Goal: Task Accomplishment & Management: Manage account settings

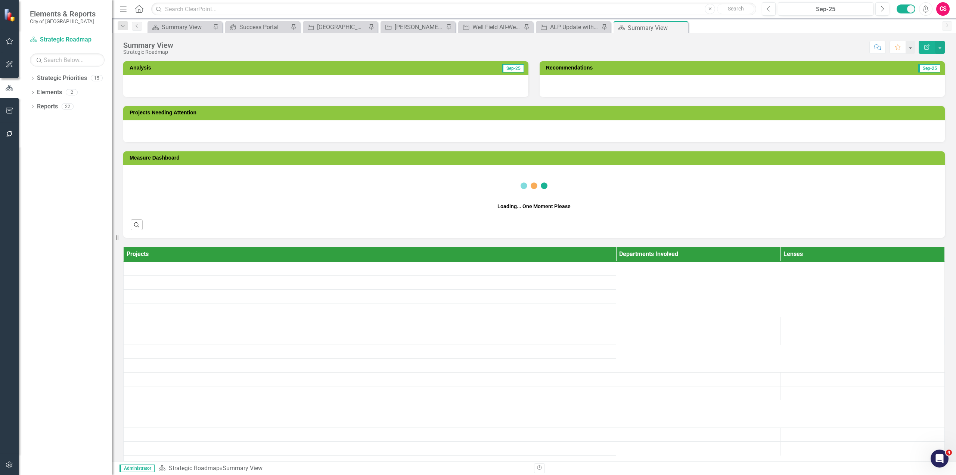
click at [6, 471] on button "button" at bounding box center [9, 465] width 17 height 16
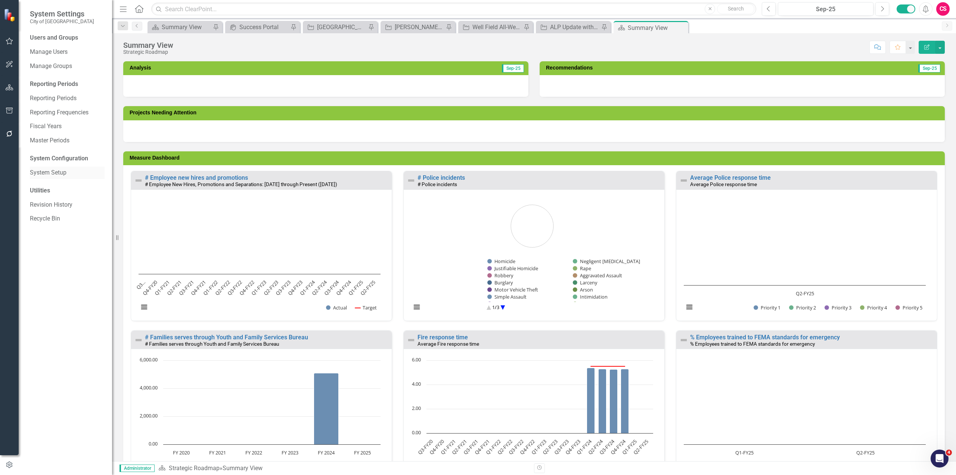
click at [43, 172] on link "System Setup" at bounding box center [67, 173] width 75 height 9
click at [42, 171] on link "System Setup" at bounding box center [67, 173] width 75 height 9
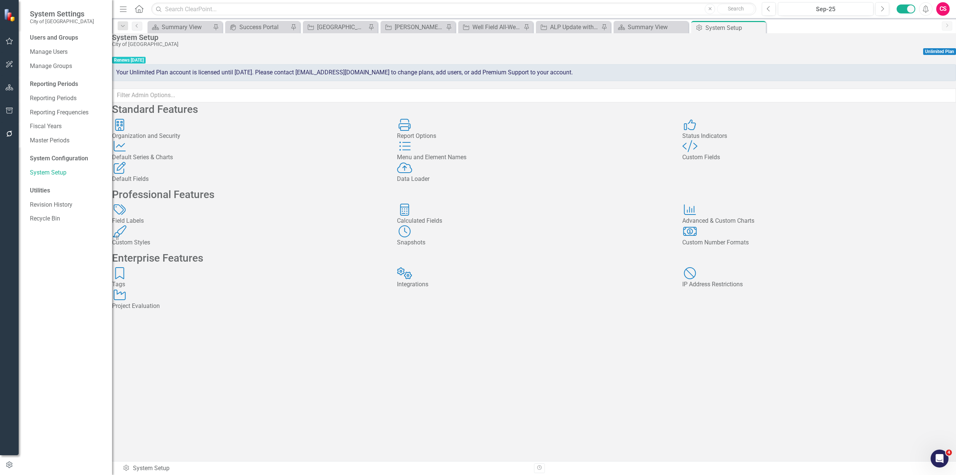
click at [707, 140] on div "Status Indicators Status Indicators" at bounding box center [820, 130] width 274 height 22
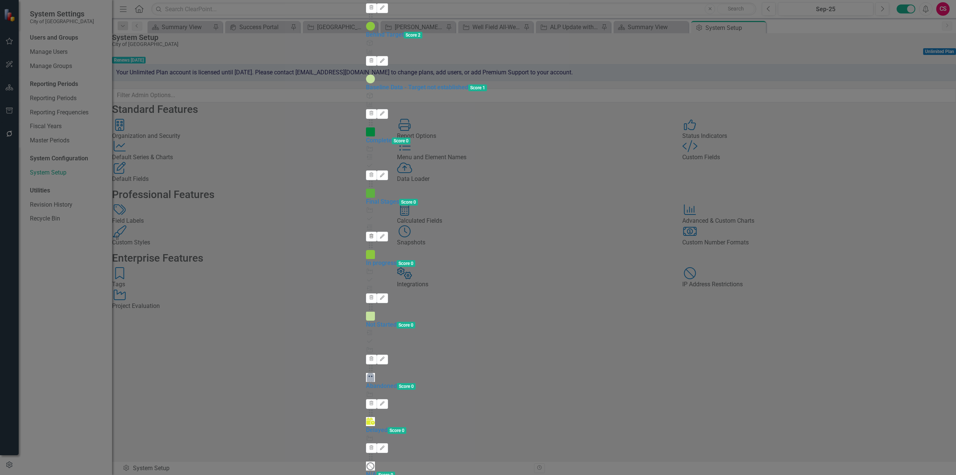
click at [377, 232] on button "Trash" at bounding box center [371, 237] width 11 height 10
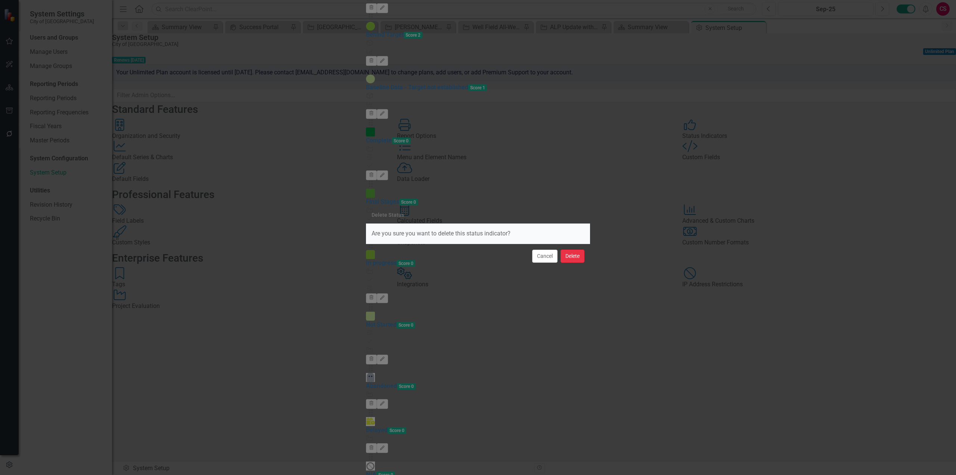
click at [572, 260] on button "Delete" at bounding box center [573, 256] width 24 height 13
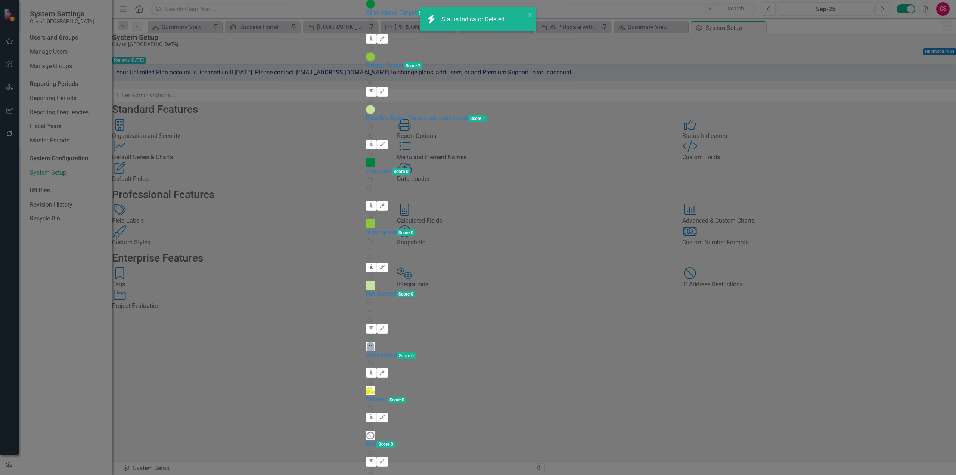
click at [374, 265] on icon "Trash" at bounding box center [372, 267] width 6 height 4
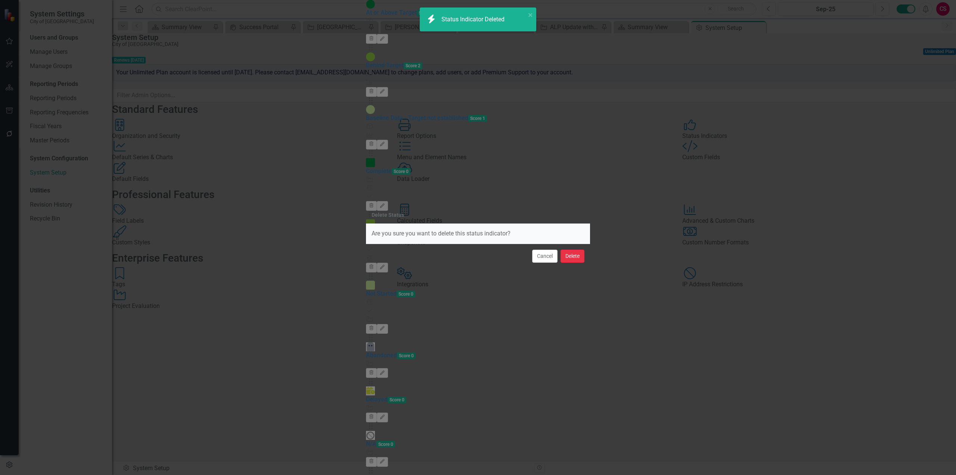
click at [573, 255] on button "Delete" at bounding box center [573, 256] width 24 height 13
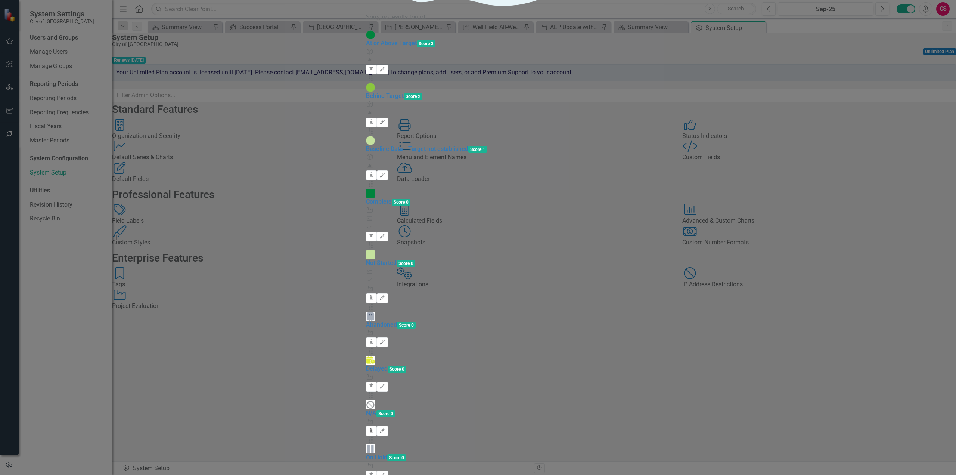
click at [374, 429] on icon "Trash" at bounding box center [372, 431] width 6 height 4
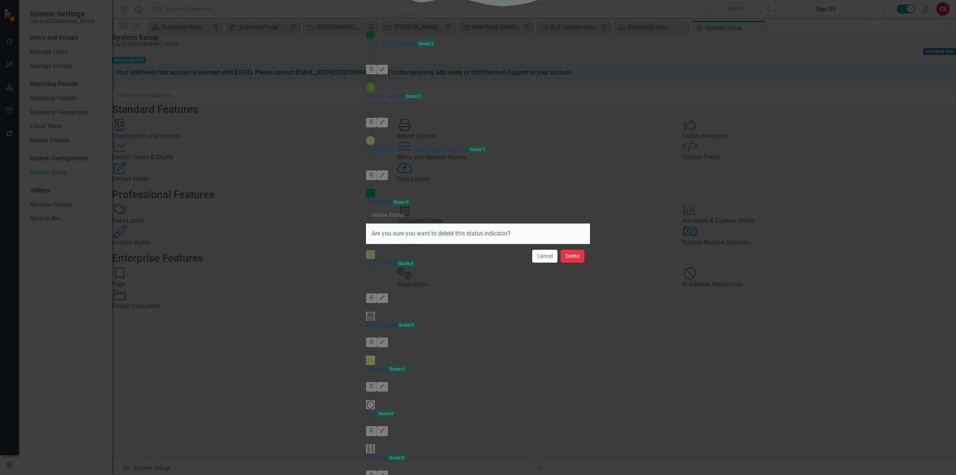
click at [571, 257] on button "Delete" at bounding box center [573, 256] width 24 height 13
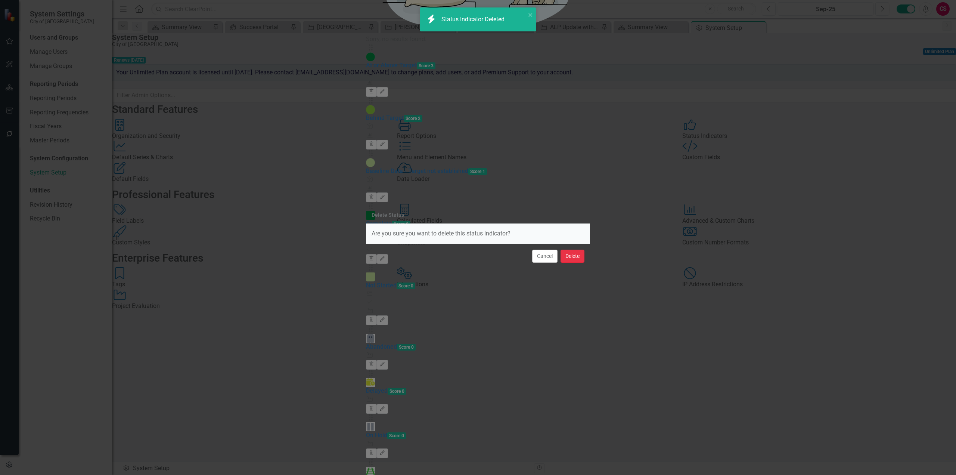
click at [577, 256] on button "Delete" at bounding box center [573, 256] width 24 height 13
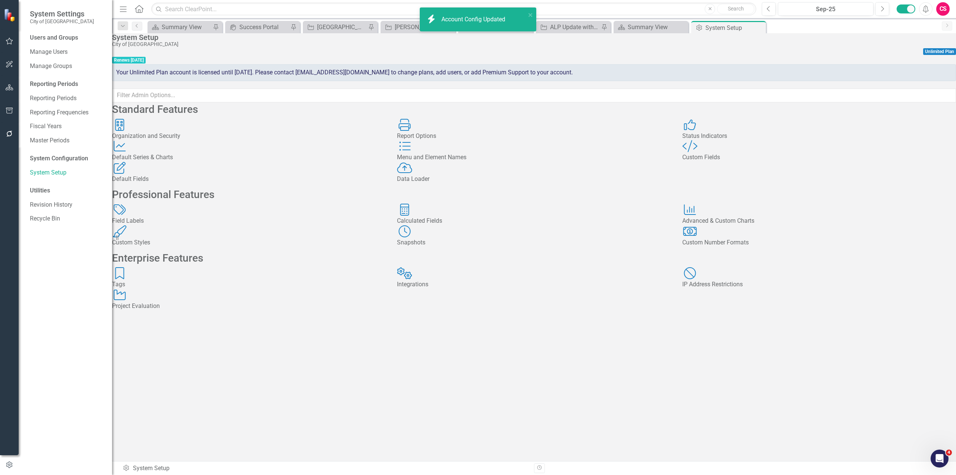
click at [722, 162] on div "Custom Style Custom Fields" at bounding box center [819, 151] width 285 height 22
click at [721, 162] on div "Custom Fields" at bounding box center [820, 157] width 274 height 9
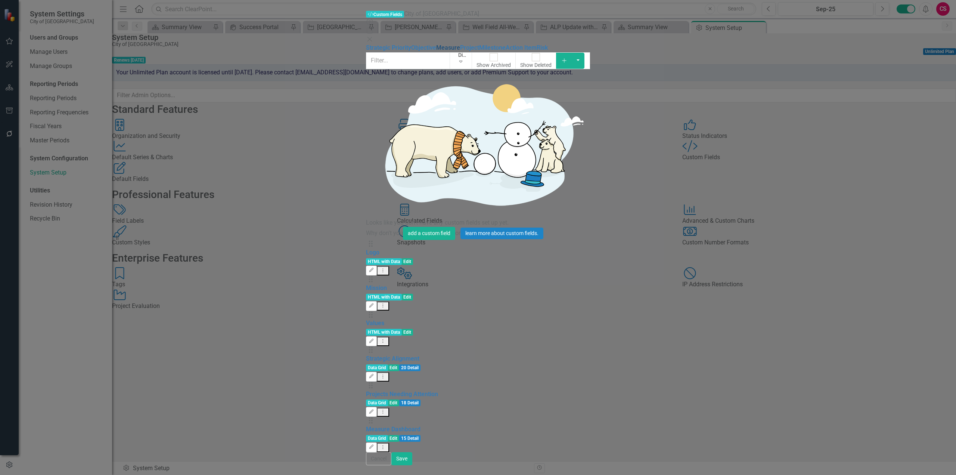
click at [436, 51] on link "Measure" at bounding box center [448, 47] width 24 height 7
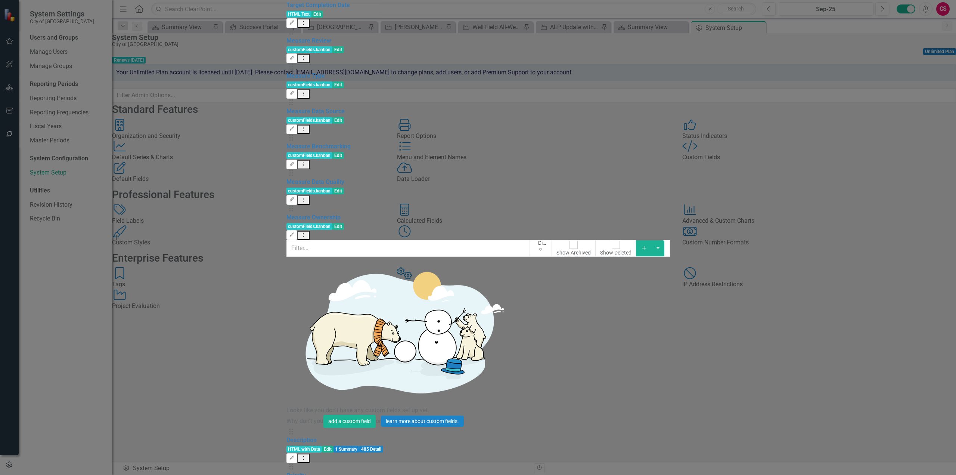
scroll to position [134, 0]
click at [887, 359] on link "Trash Delete Custom Field" at bounding box center [897, 360] width 79 height 14
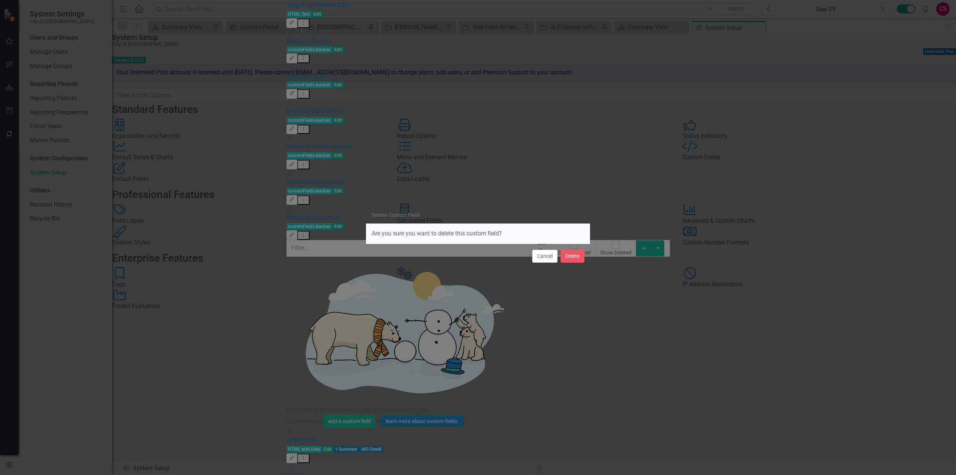
click at [578, 249] on div "Cancel Delete" at bounding box center [478, 256] width 224 height 25
click at [574, 257] on button "Delete" at bounding box center [573, 256] width 24 height 13
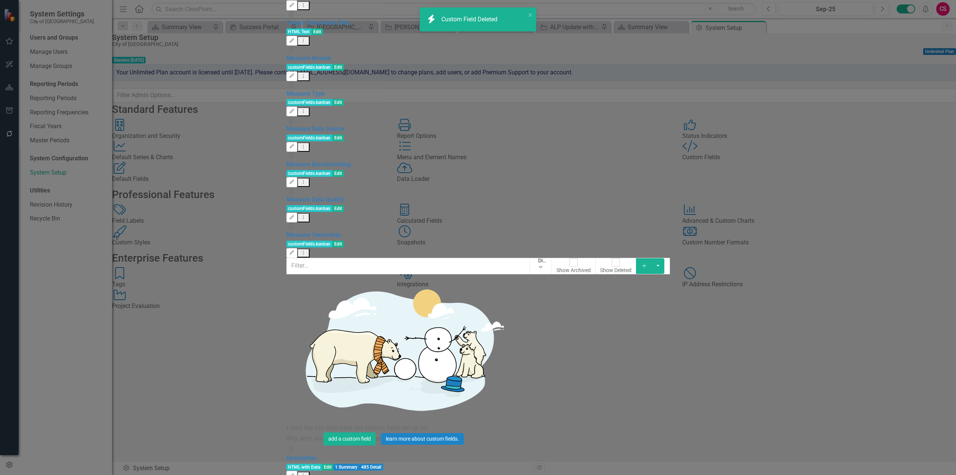
scroll to position [111, 0]
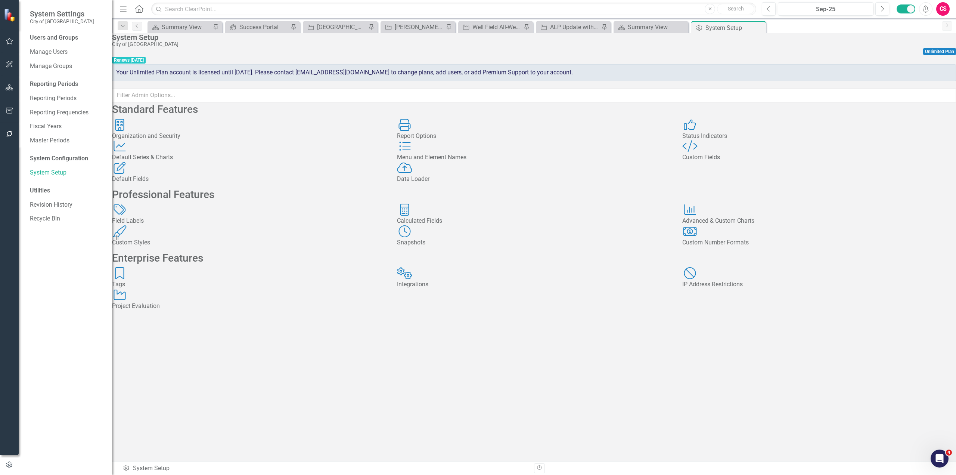
click at [747, 140] on div "Status Indicators Status Indicators" at bounding box center [820, 130] width 274 height 22
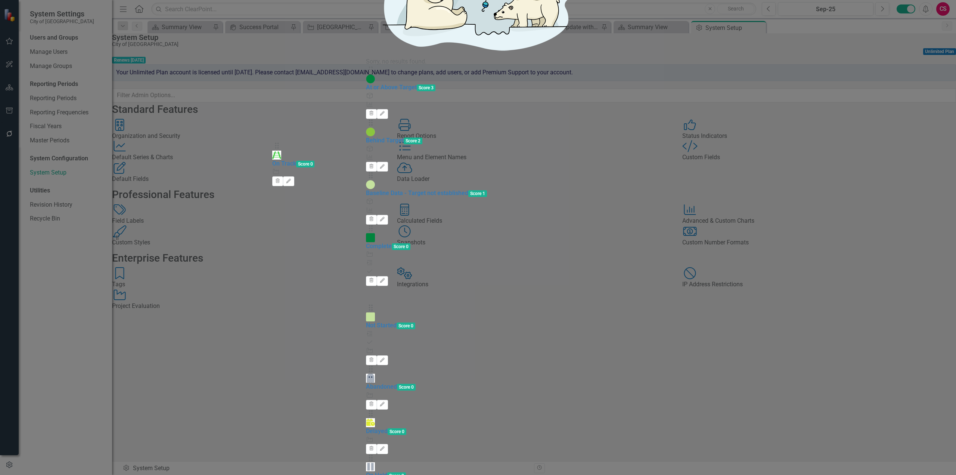
drag, startPoint x: 287, startPoint y: 242, endPoint x: 284, endPoint y: 152, distance: 89.7
click at [366, 152] on div "Drag At or Above Target Score 3 Objective Measure Trash Edit Drag Behind Target…" at bounding box center [478, 339] width 224 height 547
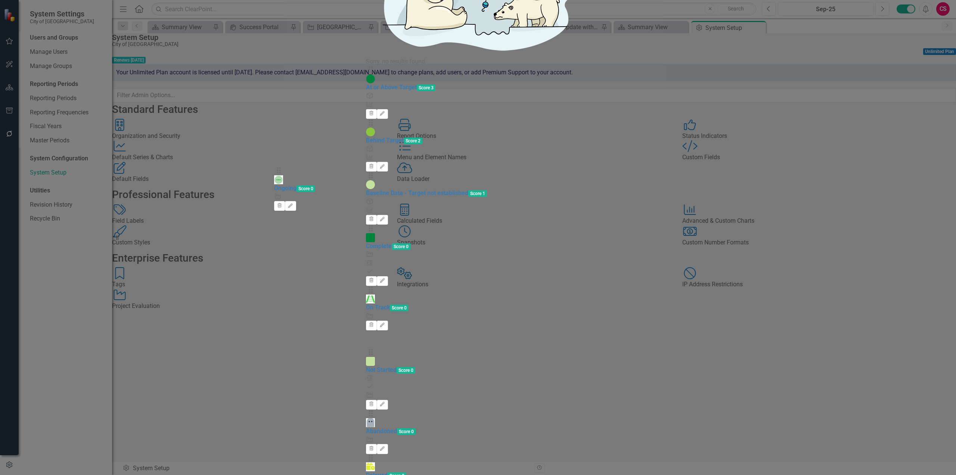
drag, startPoint x: 290, startPoint y: 267, endPoint x: 287, endPoint y: 183, distance: 83.7
click at [366, 180] on div "Drag At or Above Target Score 3 Objective Measure Trash Edit Drag Behind Target…" at bounding box center [478, 339] width 224 height 547
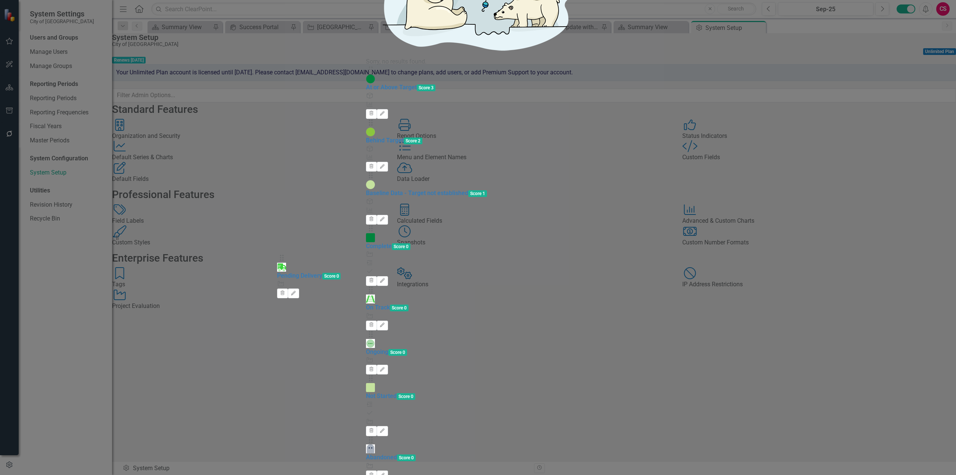
drag, startPoint x: 287, startPoint y: 289, endPoint x: 288, endPoint y: 263, distance: 26.2
click at [366, 263] on div "Drag At or Above Target Score 3 Objective Measure Trash Edit Drag Behind Target…" at bounding box center [478, 339] width 224 height 547
drag, startPoint x: 287, startPoint y: 244, endPoint x: 288, endPoint y: 219, distance: 25.0
click at [366, 219] on div "Drag At or Above Target Score 3 Objective Measure Trash Edit Drag Behind Target…" at bounding box center [478, 339] width 224 height 547
drag, startPoint x: 286, startPoint y: 244, endPoint x: 285, endPoint y: 289, distance: 44.9
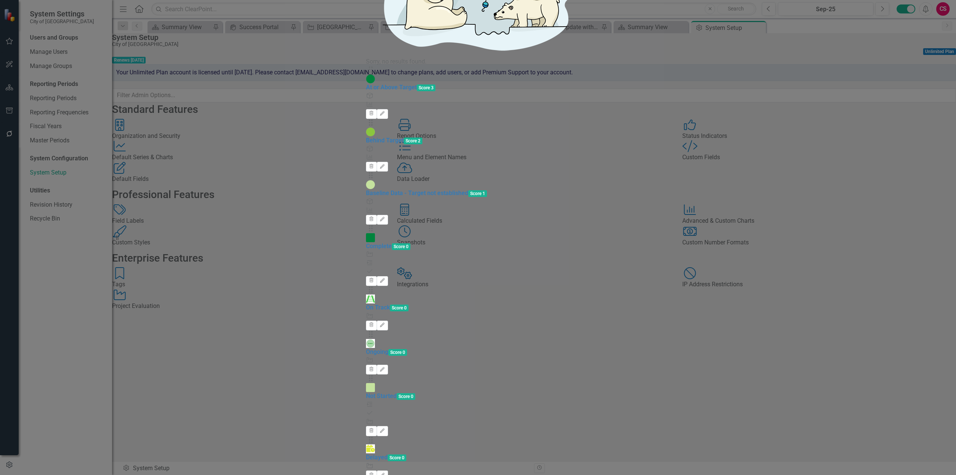
drag, startPoint x: 284, startPoint y: 260, endPoint x: 290, endPoint y: 256, distance: 7.5
click at [366, 241] on div "Drag At or Above Target Score 3 Objective Measure Trash Edit Drag Behind Target…" at bounding box center [478, 339] width 224 height 547
click at [366, 336] on div "Status icons are used throughout ClearPoint to show the current period status o…" at bounding box center [478, 252] width 224 height 722
